Goal: Use online tool/utility: Use online tool/utility

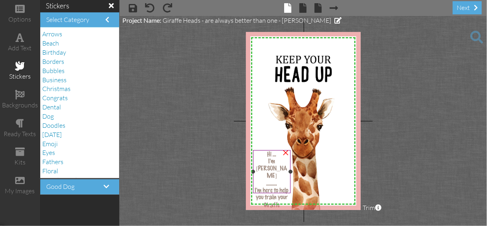
click at [271, 156] on span "Hi ..." at bounding box center [271, 154] width 9 height 7
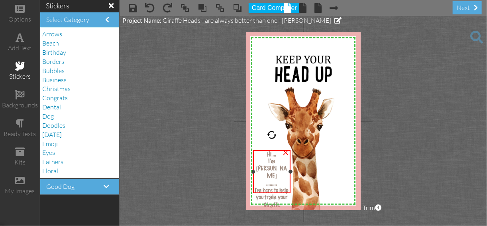
click at [272, 155] on span "Hi ..." at bounding box center [271, 154] width 9 height 7
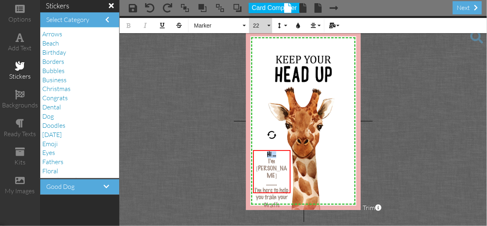
click at [269, 24] on button "22" at bounding box center [260, 25] width 23 height 15
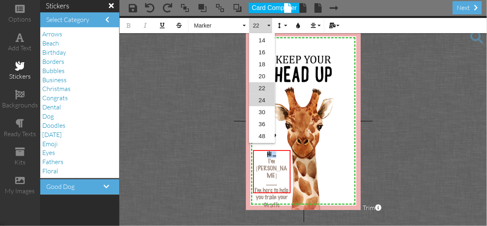
click at [263, 100] on link "24" at bounding box center [262, 100] width 26 height 12
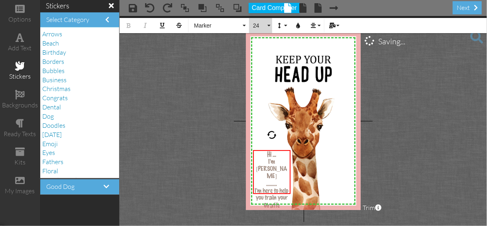
click at [269, 25] on button "24" at bounding box center [260, 25] width 23 height 15
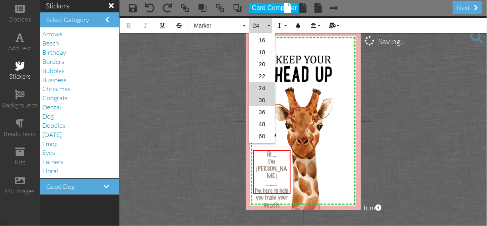
click at [263, 94] on link "30" at bounding box center [262, 100] width 26 height 12
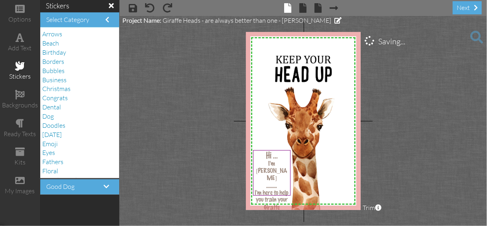
click at [392, 155] on project-studio-wrapper "X X X X X X X X X X X X X X X X X X X X X X X X X X X X X X X X X X X X X X X X…" at bounding box center [304, 121] width 368 height 210
click at [134, 9] on span at bounding box center [133, 8] width 8 height 10
click at [303, 10] on span at bounding box center [303, 8] width 7 height 10
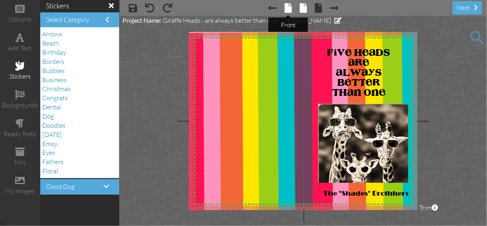
click at [287, 10] on span at bounding box center [288, 8] width 7 height 10
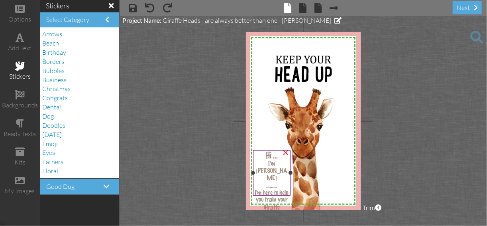
click at [278, 189] on span "I'm here to help you train your Giraffe" at bounding box center [272, 200] width 34 height 22
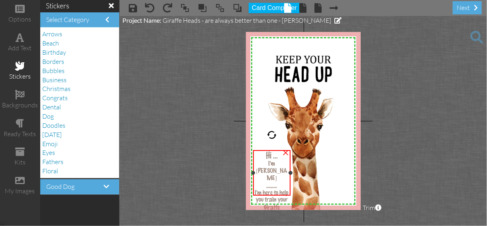
click at [278, 189] on span "I'm here to help you train your Giraffe" at bounding box center [272, 200] width 34 height 22
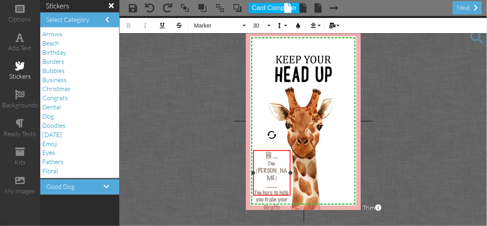
click at [278, 189] on span "I'm here to help you train your Giraffe" at bounding box center [272, 200] width 34 height 22
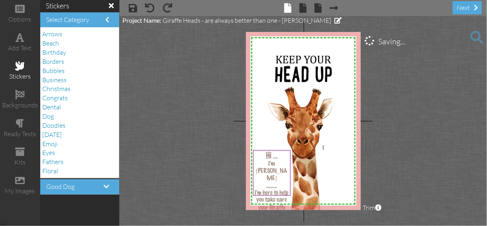
click at [324, 145] on div "X X X X X X X X X X X X X X X X X X X X X X X X X X X X X X X X X X X X X X X X…" at bounding box center [303, 121] width 115 height 178
click at [265, 189] on span "I'm here to help you take care your Giraffe" at bounding box center [272, 200] width 34 height 22
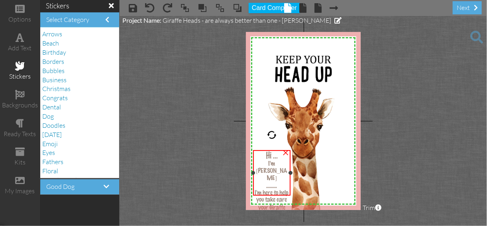
click at [265, 189] on span "I'm here to help you take care your Giraffe" at bounding box center [272, 200] width 34 height 22
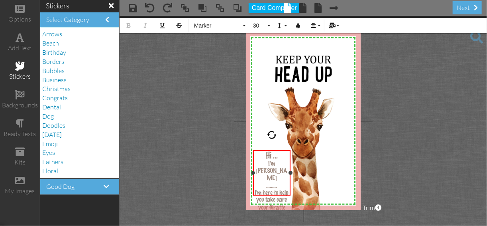
click at [264, 189] on span "I'm here to help you take care your Giraffe" at bounding box center [272, 200] width 34 height 22
click at [265, 189] on span "I'm here to help you take care your Giraffe" at bounding box center [272, 200] width 34 height 22
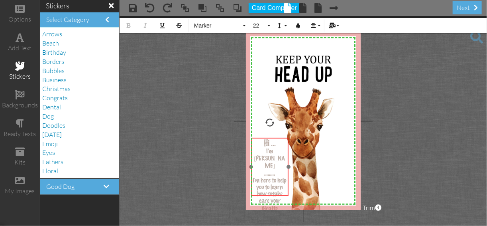
drag, startPoint x: 262, startPoint y: 149, endPoint x: 260, endPoint y: 136, distance: 12.5
click at [260, 136] on div at bounding box center [269, 167] width 41 height 63
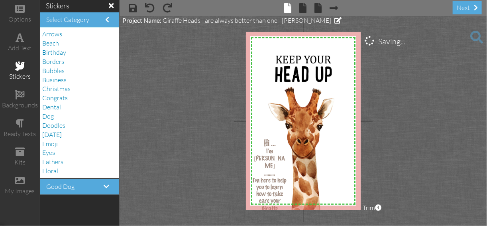
click at [411, 134] on project-studio-wrapper "X X X X X X X X X X X X X X X X X X X X X X X X X X X X X X X X X X X X X X X X…" at bounding box center [304, 121] width 368 height 210
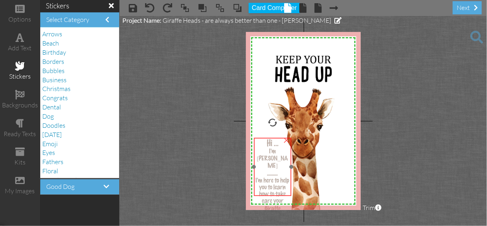
click at [263, 136] on div at bounding box center [272, 167] width 41 height 63
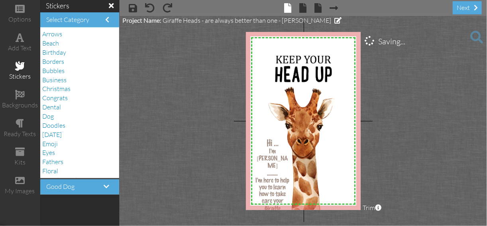
click at [394, 130] on project-studio-wrapper "X X X X X X X X X X X X X X X X X X X X X X X X X X X X X X X X X X X X X X X X…" at bounding box center [304, 121] width 368 height 210
click at [132, 8] on span at bounding box center [133, 8] width 8 height 10
